Goal: Task Accomplishment & Management: Use online tool/utility

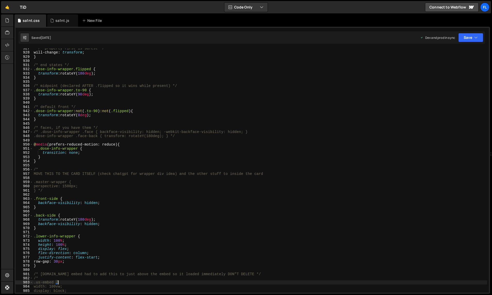
scroll to position [3884, 0]
click at [55, 20] on div "sa1nt.js" at bounding box center [62, 20] width 14 height 5
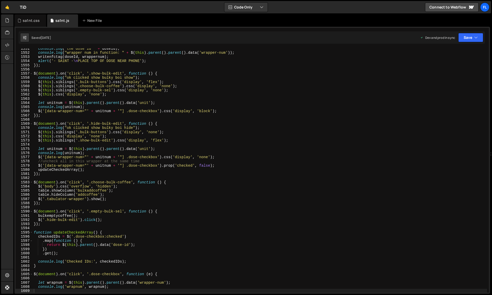
click at [102, 82] on div "console . log ( "the dose id " + doseId ) ; console . log ( "wrapper num in fun…" at bounding box center [260, 172] width 454 height 253
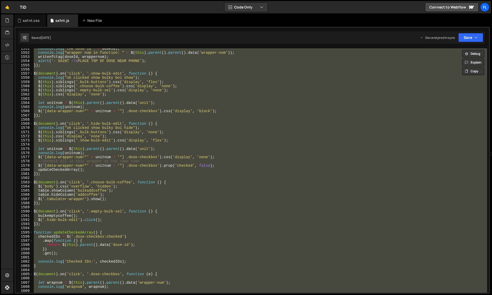
paste textarea
type textarea "});"
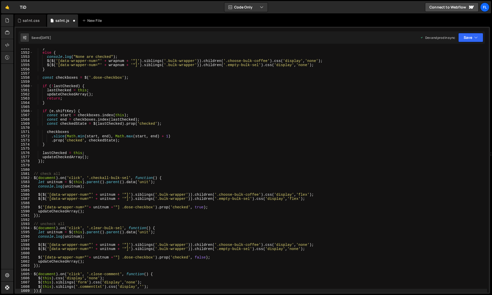
scroll to position [6638, 0]
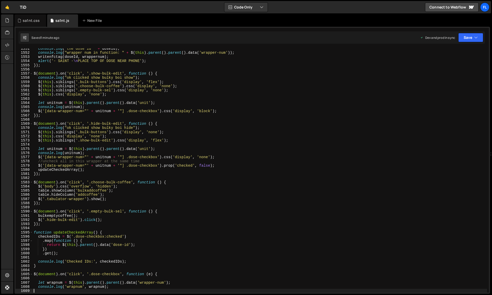
click at [298, 160] on div "console . log ( "the dose id " + doseId ) ; console . log ( "wrapper num in fun…" at bounding box center [260, 172] width 454 height 253
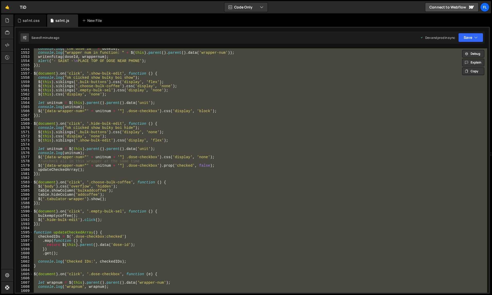
paste textarea
type textarea "});"
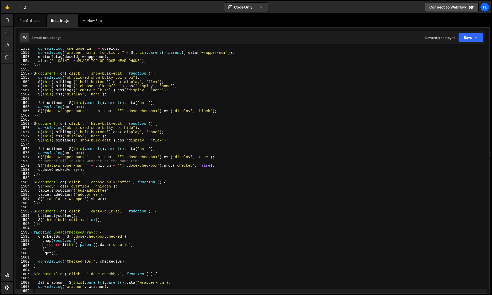
click at [350, 188] on div "console . log ( "the dose id " + doseId ) ; console . log ( "wrapper num in fun…" at bounding box center [260, 172] width 454 height 253
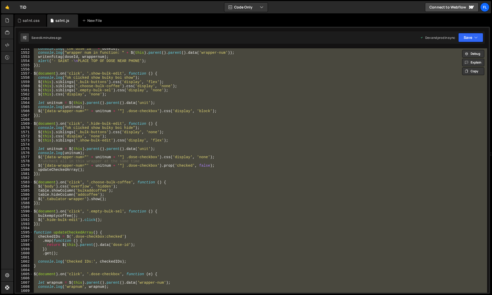
paste textarea
type textarea "});"
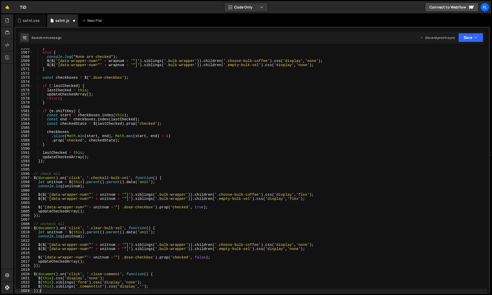
scroll to position [6700, 0]
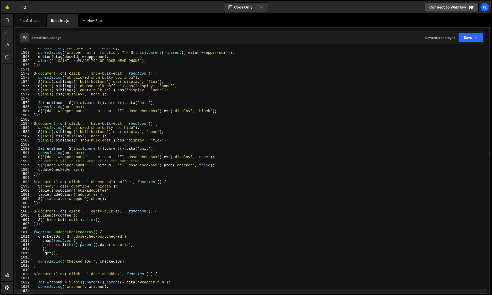
click at [283, 162] on div "console . log ( "the dose id " + doseId ) ; console . log ( "wrapper num in fun…" at bounding box center [260, 172] width 454 height 253
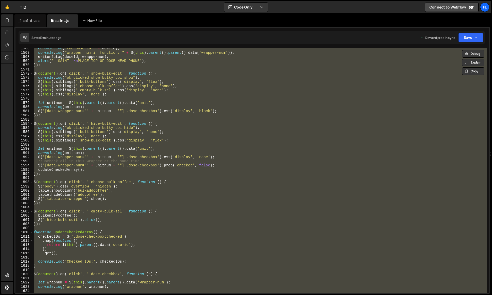
paste textarea
type textarea "});"
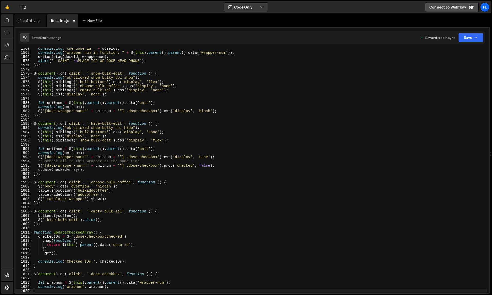
scroll to position [6705, 0]
click at [314, 175] on div "console . log ( "the dose id " + doseId ) ; console . log ( "wrapper num in fun…" at bounding box center [260, 172] width 454 height 253
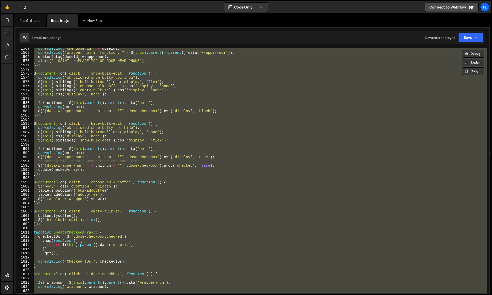
paste textarea
type textarea "});"
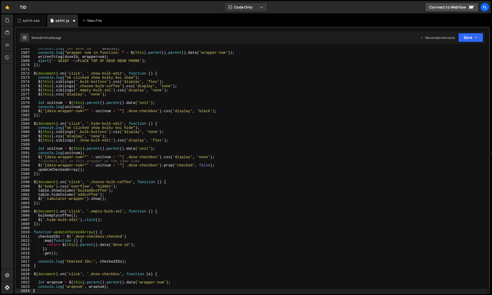
scroll to position [6700, 0]
click at [320, 174] on div "console . log ( "the dose id " + doseId ) ; console . log ( "wrapper num in fun…" at bounding box center [260, 172] width 454 height 253
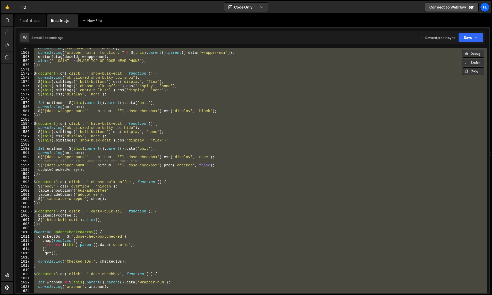
paste textarea
type textarea "});"
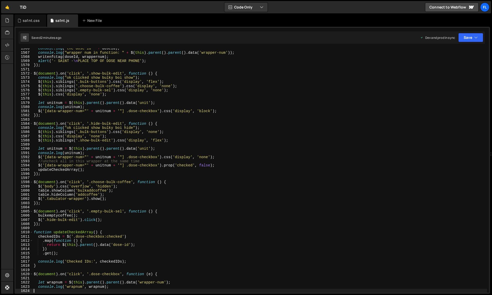
click at [322, 146] on div "console . log ( "the dose id " + doseId ) ; console . log ( "wrapper num in fun…" at bounding box center [260, 172] width 454 height 253
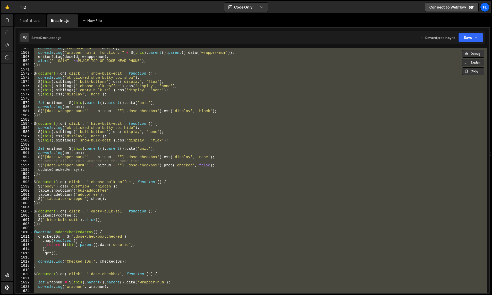
paste textarea
type textarea "});"
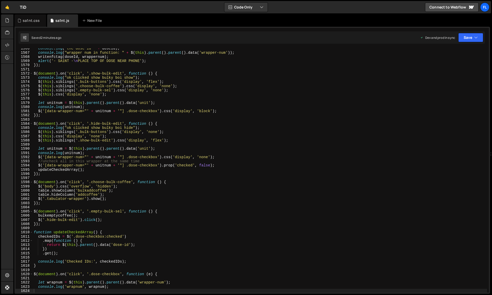
click at [35, 27] on div "1566 1567 1568 1569 1570 1571 1572 1573 1574 1575 1576 1577 1578 1579 1580 1581…" at bounding box center [251, 160] width 475 height 267
click at [34, 24] on div "sa1nt.css" at bounding box center [30, 20] width 32 height 12
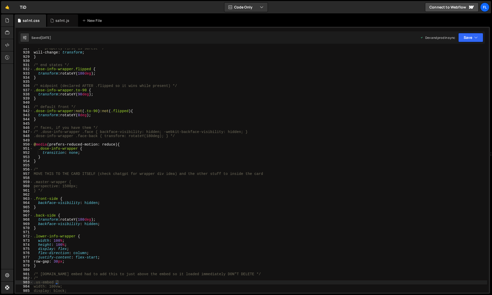
click at [116, 122] on div "/* property-first is safest */ will-change : transform ; } /* end states */ .do…" at bounding box center [260, 172] width 454 height 253
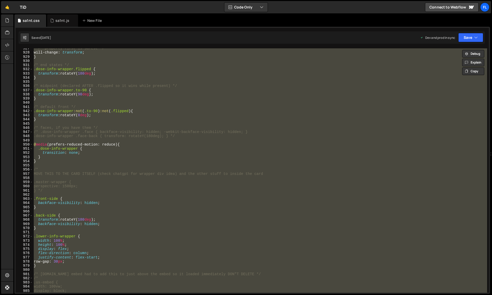
paste textarea
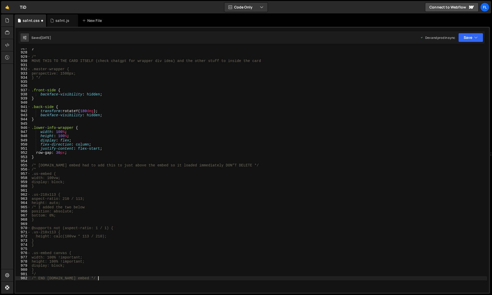
scroll to position [3880, 0]
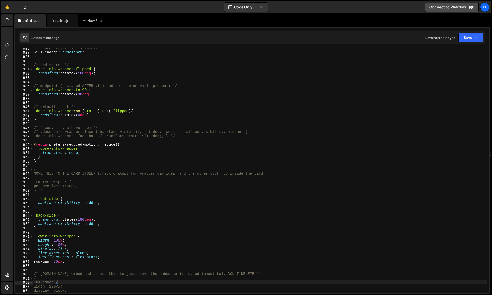
click at [271, 169] on div "/* property-first is safest */ will-change : transform ; } /* end states */ .do…" at bounding box center [260, 172] width 454 height 253
type textarea "/*"
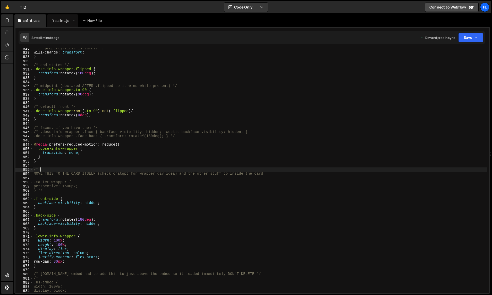
click at [52, 19] on icon at bounding box center [52, 20] width 4 height 5
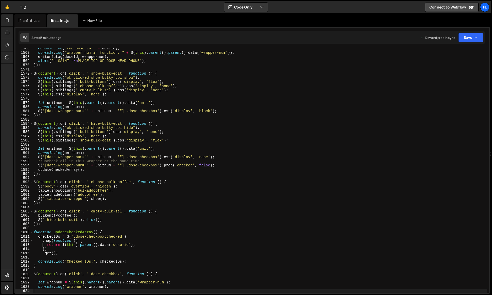
click at [140, 84] on div "console . log ( "the dose id " + doseId ) ; console . log ( "wrapper num in fun…" at bounding box center [260, 172] width 454 height 253
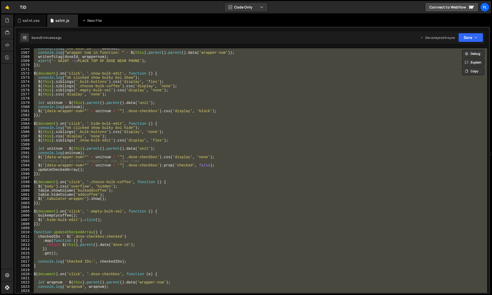
paste textarea
type textarea "});"
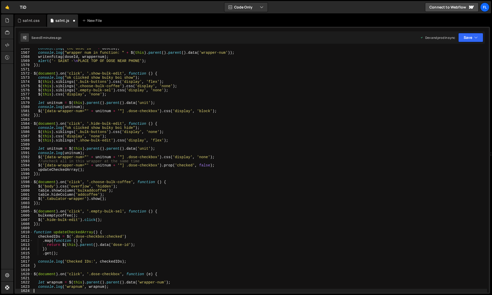
scroll to position [6700, 0]
click at [343, 205] on div "console . log ( "the dose id " + doseId ) ; console . log ( "wrapper num in fun…" at bounding box center [260, 172] width 454 height 253
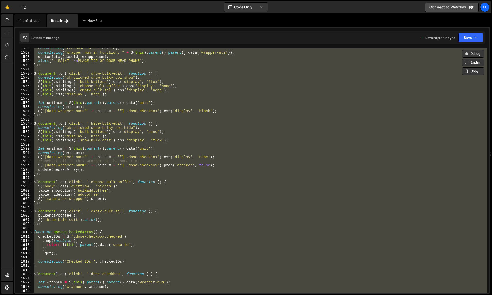
paste textarea
type textarea "});"
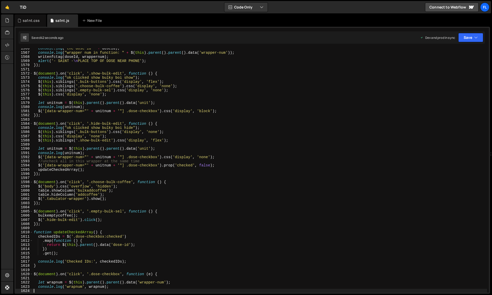
click at [326, 170] on div "console . log ( "the dose id " + doseId ) ; console . log ( "wrapper num in fun…" at bounding box center [260, 172] width 454 height 253
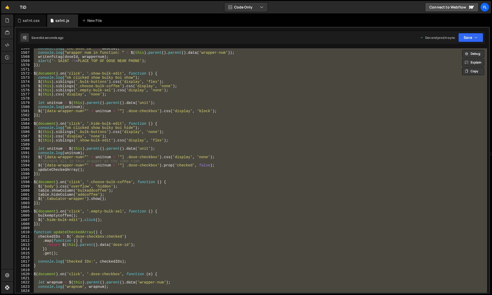
paste textarea
type textarea "});"
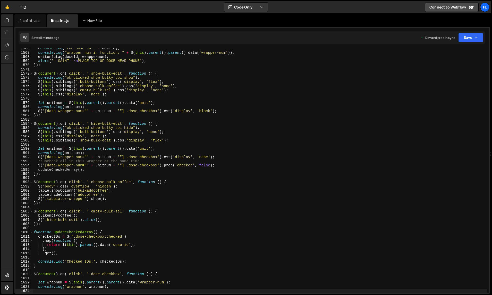
click at [341, 161] on div "console . log ( "the dose id " + doseId ) ; console . log ( "wrapper num in fun…" at bounding box center [260, 172] width 454 height 253
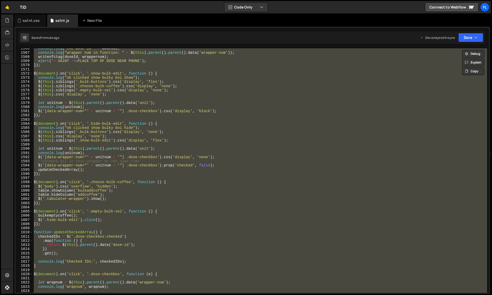
paste textarea
type textarea "});"
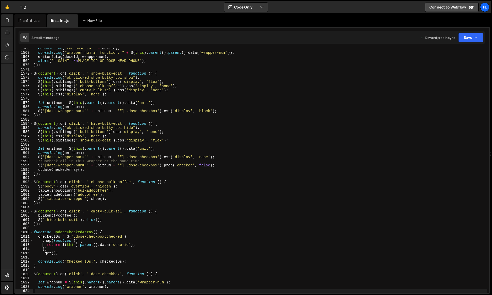
click at [335, 158] on div "console . log ( "the dose id " + doseId ) ; console . log ( "wrapper num in fun…" at bounding box center [260, 172] width 454 height 253
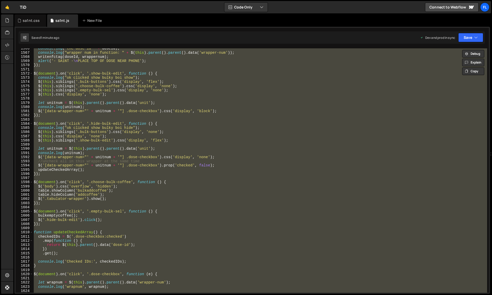
paste textarea
type textarea "});"
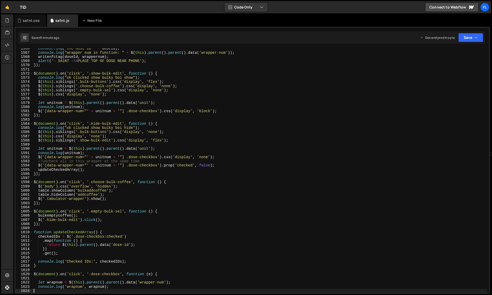
click at [344, 159] on div "console . log ( "the dose id " + doseId ) ; console . log ( "wrapper num in fun…" at bounding box center [260, 172] width 454 height 253
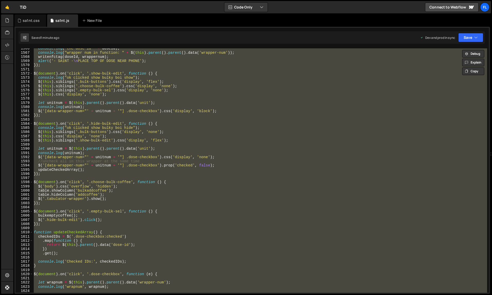
paste textarea
type textarea "});"
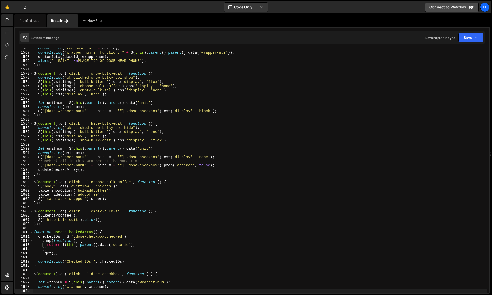
click at [339, 155] on div "console . log ( "the dose id " + doseId ) ; console . log ( "wrapper num in fun…" at bounding box center [260, 172] width 454 height 253
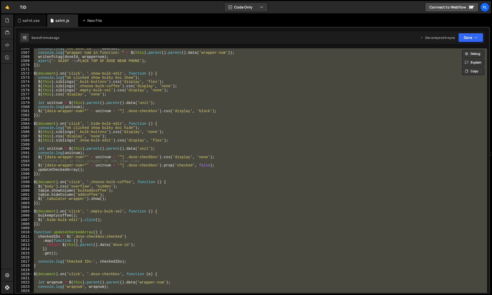
paste textarea
type textarea "});"
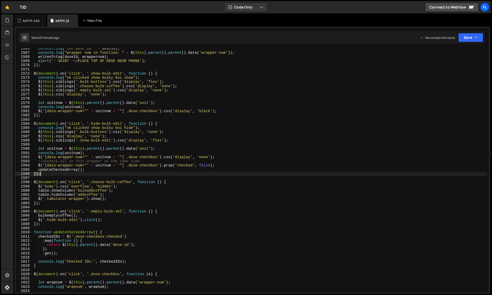
click at [329, 174] on div "console . log ( "the dose id " + doseId ) ; console . log ( "wrapper num in fun…" at bounding box center [260, 172] width 454 height 253
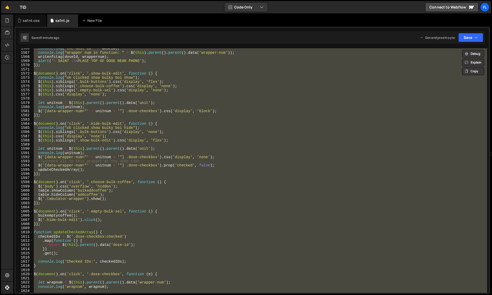
paste textarea
type textarea "});"
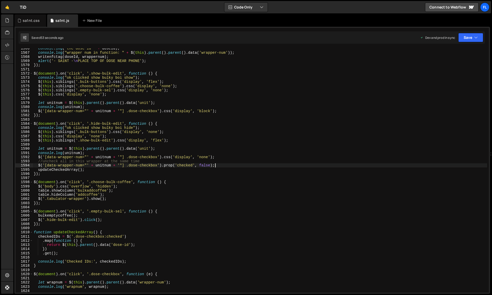
click at [324, 167] on div "console . log ( "the dose id " + doseId ) ; console . log ( "wrapper num in fun…" at bounding box center [260, 172] width 454 height 253
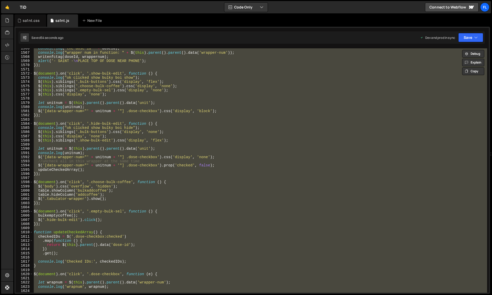
paste textarea
type textarea "});"
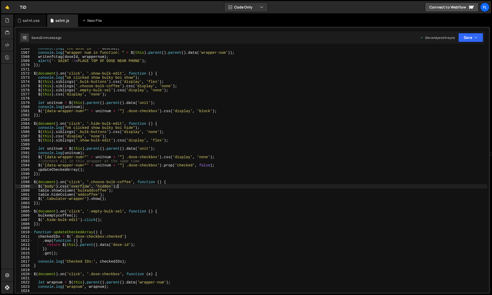
click at [350, 185] on div "console . log ( "the dose id " + doseId ) ; console . log ( "wrapper num in fun…" at bounding box center [260, 172] width 454 height 253
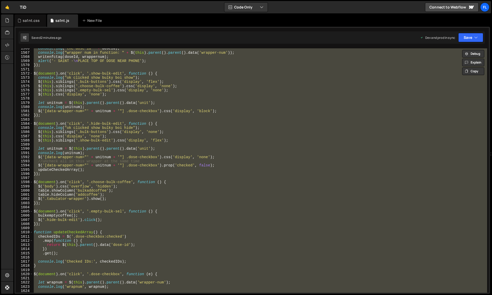
paste textarea
type textarea "});"
